Goal: Information Seeking & Learning: Understand process/instructions

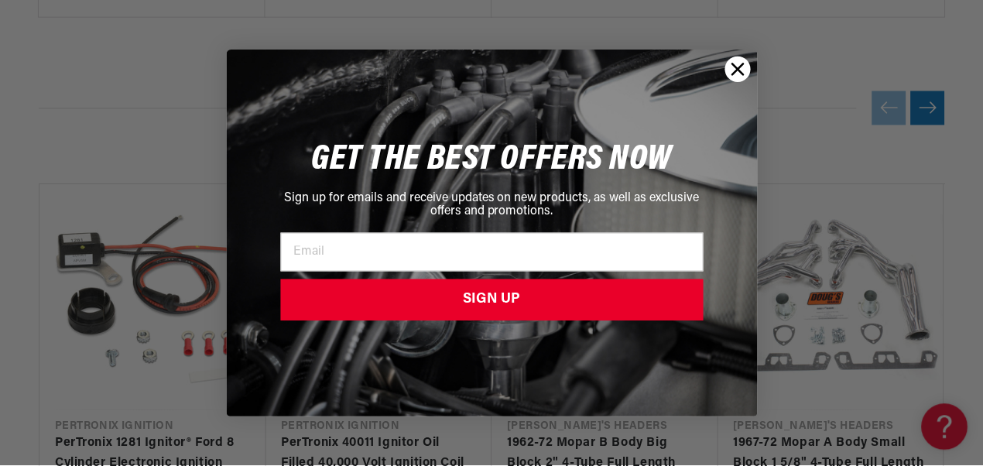
scroll to position [0, 469]
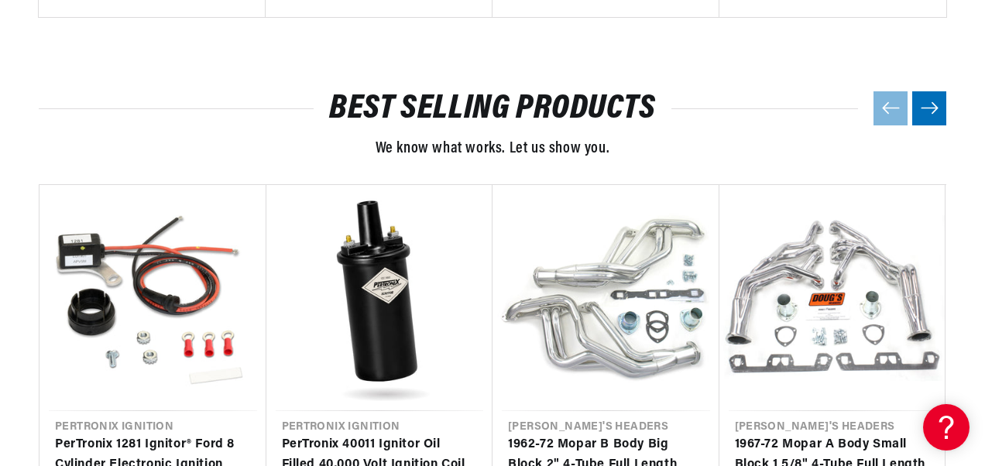
drag, startPoint x: 935, startPoint y: 175, endPoint x: 928, endPoint y: 184, distance: 11.5
click at [935, 176] on div "Close dialog GET THE BEST OFFERS NOW Sign up for emails and receive updates on …" at bounding box center [492, 233] width 985 height 466
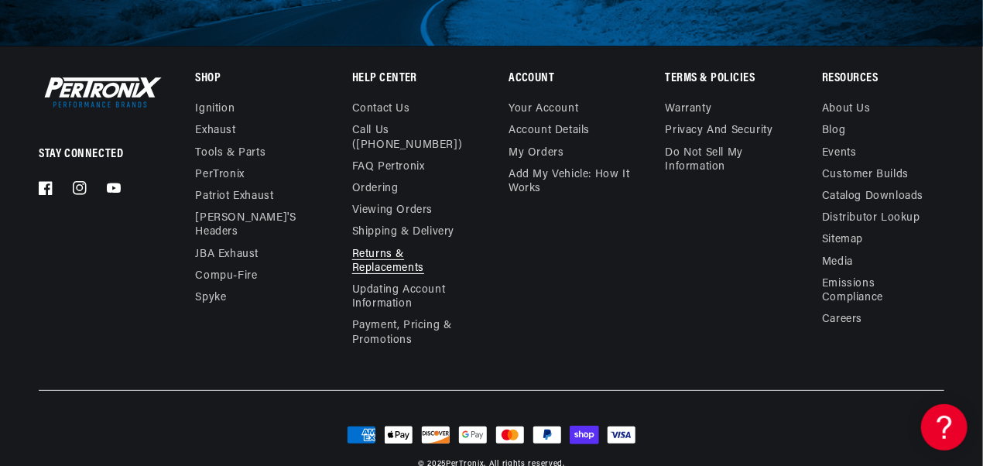
click at [372, 259] on link "Returns & Replacements" at bounding box center [407, 262] width 110 height 36
